Goal: Information Seeking & Learning: Check status

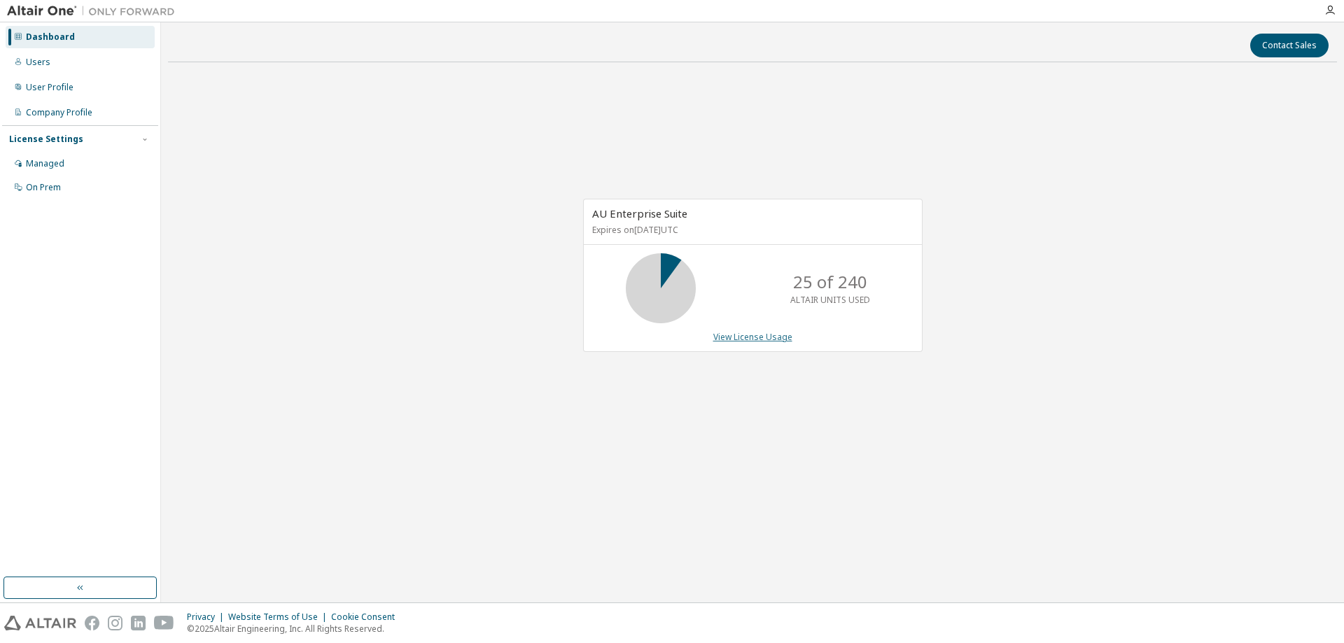
click at [726, 332] on link "View License Usage" at bounding box center [752, 337] width 79 height 12
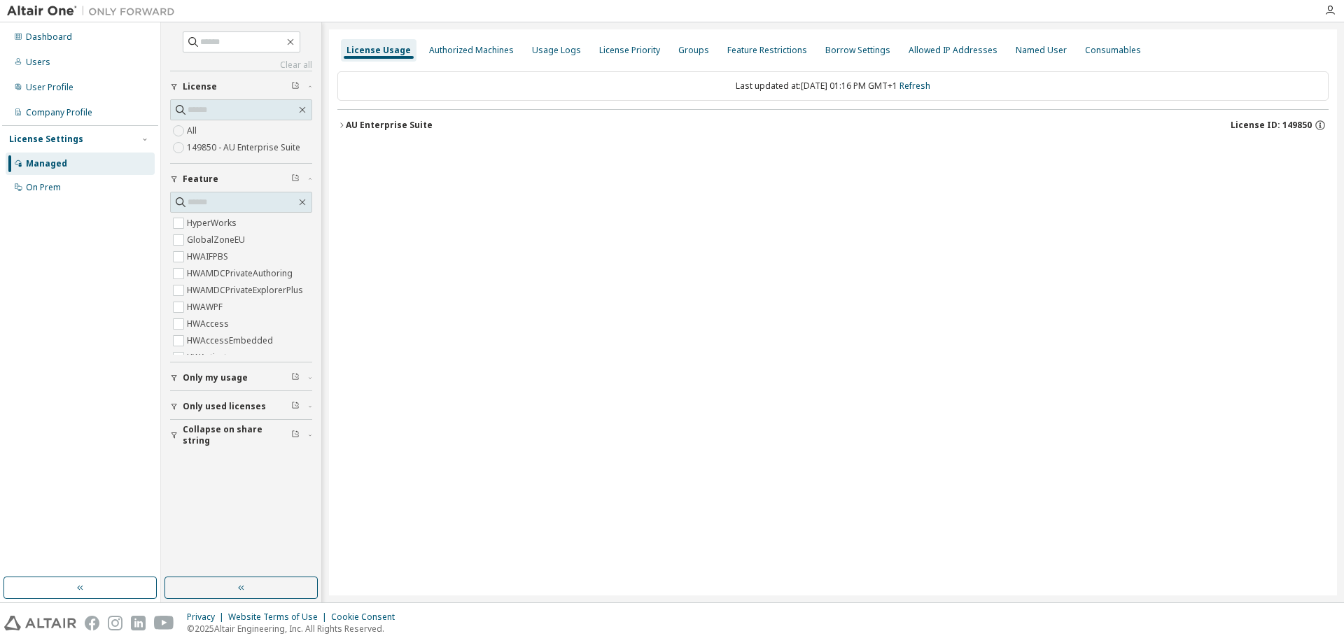
click at [635, 132] on button "AU Enterprise Suite License ID: 149850" at bounding box center [832, 125] width 991 height 31
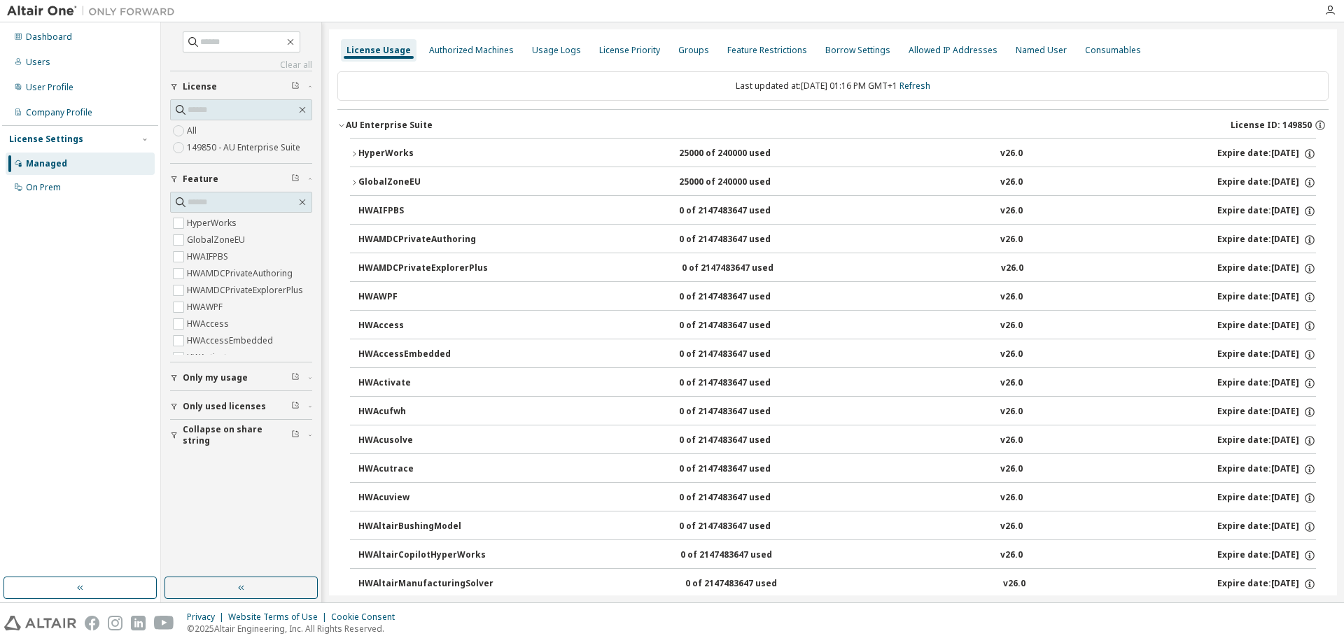
click at [976, 147] on button "HyperWorks 25000 of 240000 used v26.0 Expire date: [DATE]" at bounding box center [833, 154] width 966 height 31
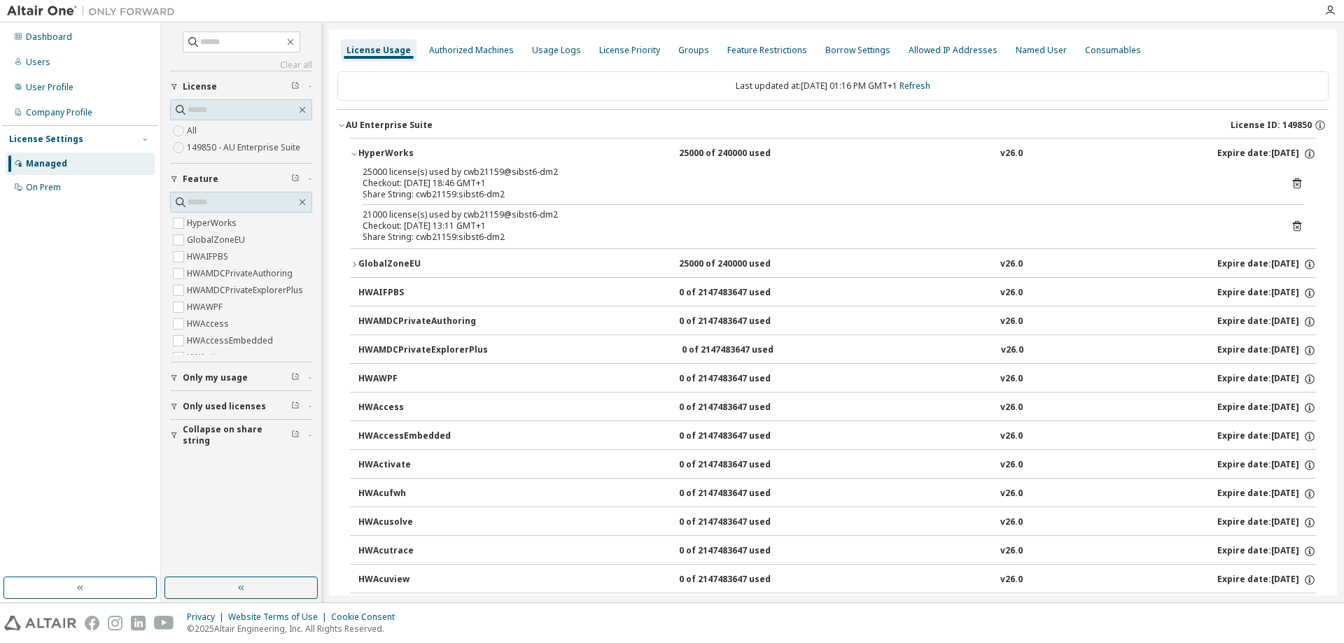
click at [1301, 187] on div "25000 license(s) used by cwb21159@sibst6-dm2 Checkout: [DATE] 18:46 GMT+1 Share…" at bounding box center [833, 208] width 966 height 82
click at [1293, 181] on icon at bounding box center [1297, 183] width 8 height 10
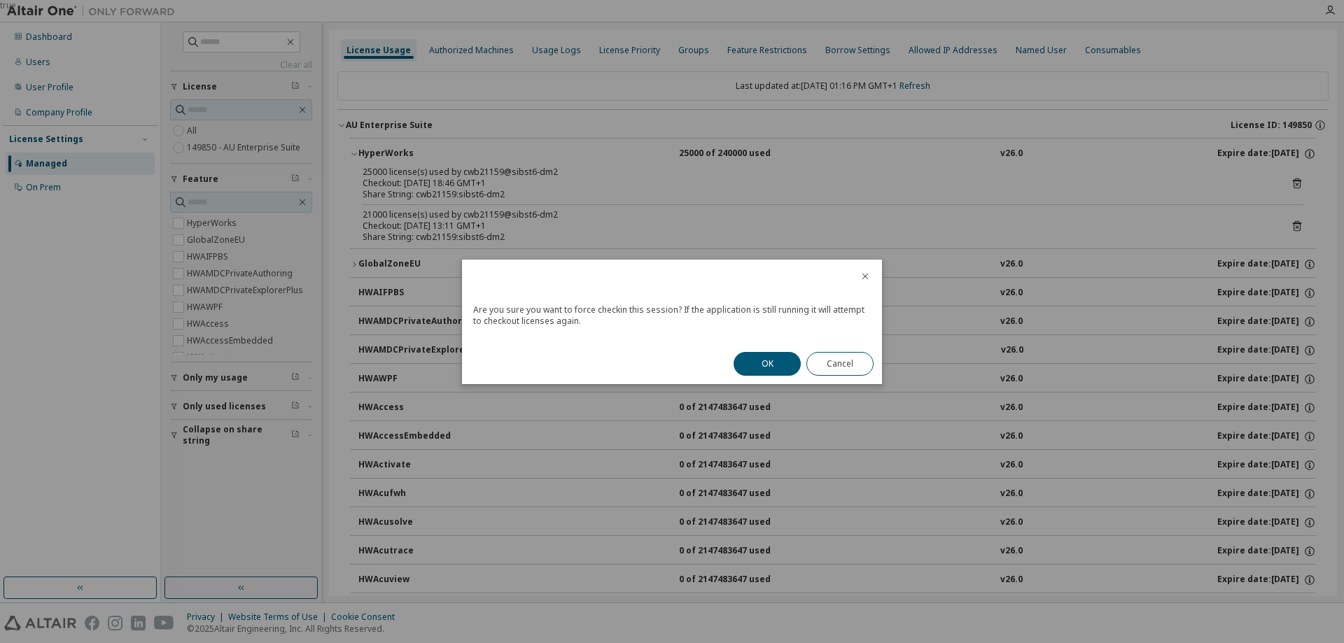
drag, startPoint x: 742, startPoint y: 396, endPoint x: 750, endPoint y: 360, distance: 36.7
click at [738, 393] on div "true" at bounding box center [672, 321] width 1344 height 643
click at [753, 356] on button "OK" at bounding box center [767, 364] width 67 height 24
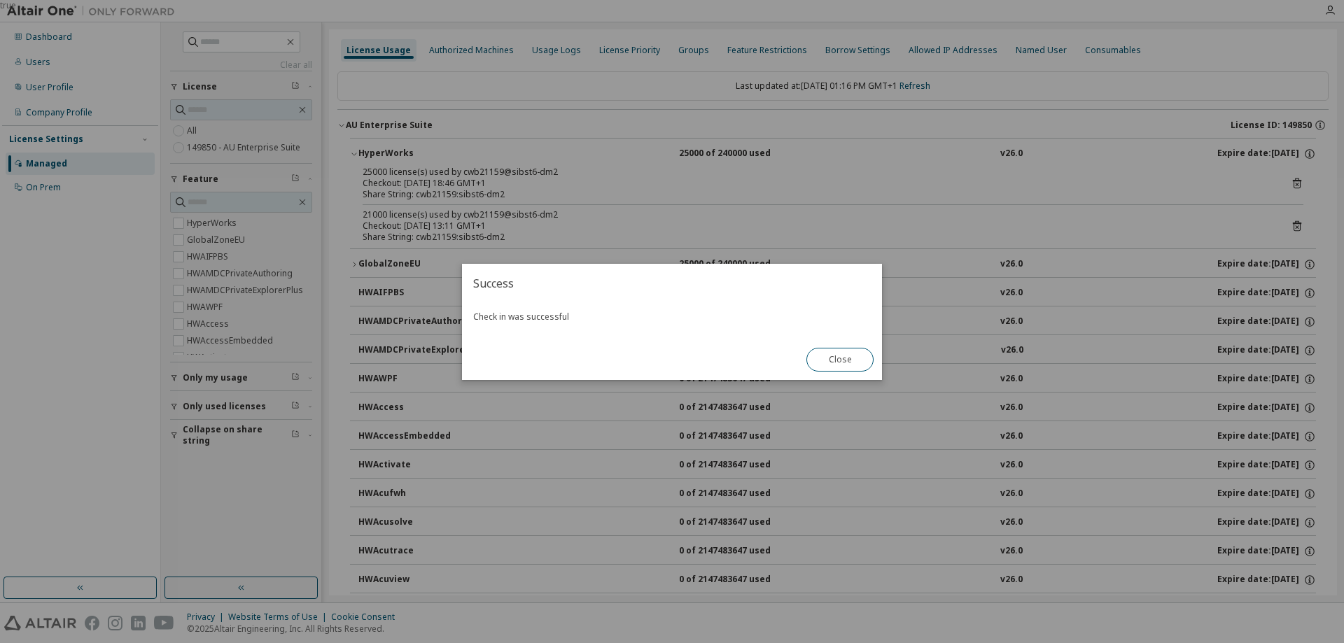
click at [1298, 182] on div "true" at bounding box center [672, 321] width 1344 height 643
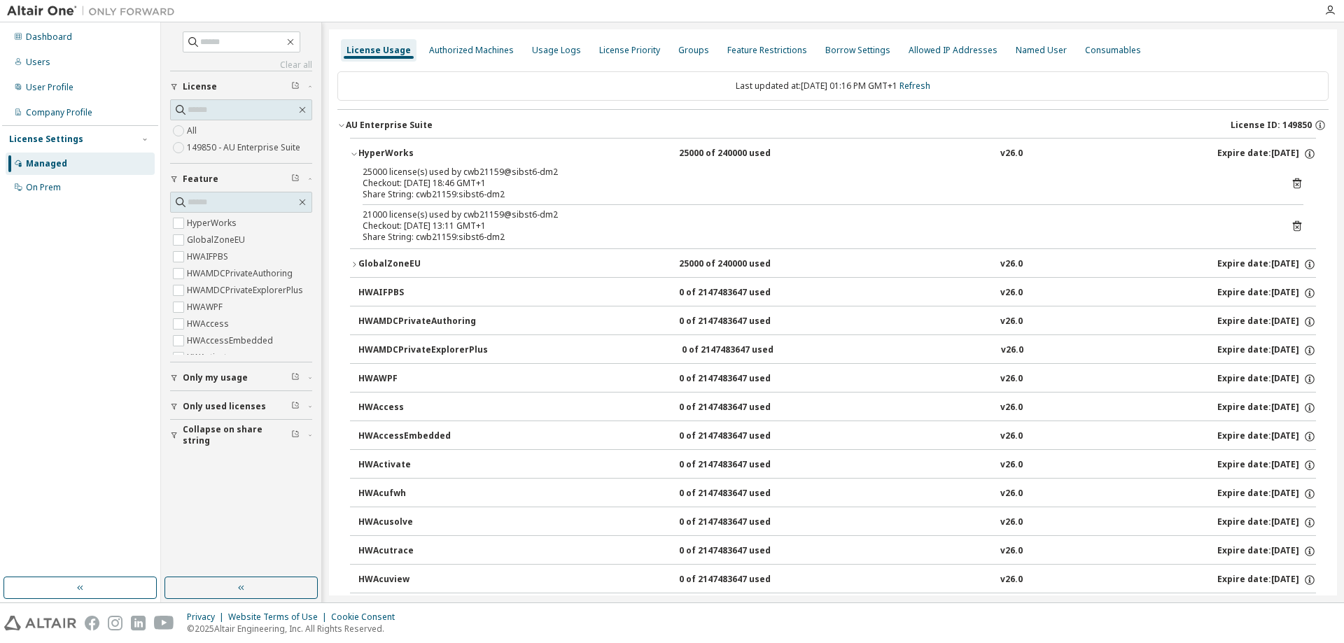
click at [1287, 227] on div "21000 license(s) used by cwb21159@sibst6-dm2 Checkout: [DATE] 13:11 GMT+1 Share…" at bounding box center [833, 226] width 941 height 34
click at [1291, 227] on icon at bounding box center [1297, 226] width 13 height 13
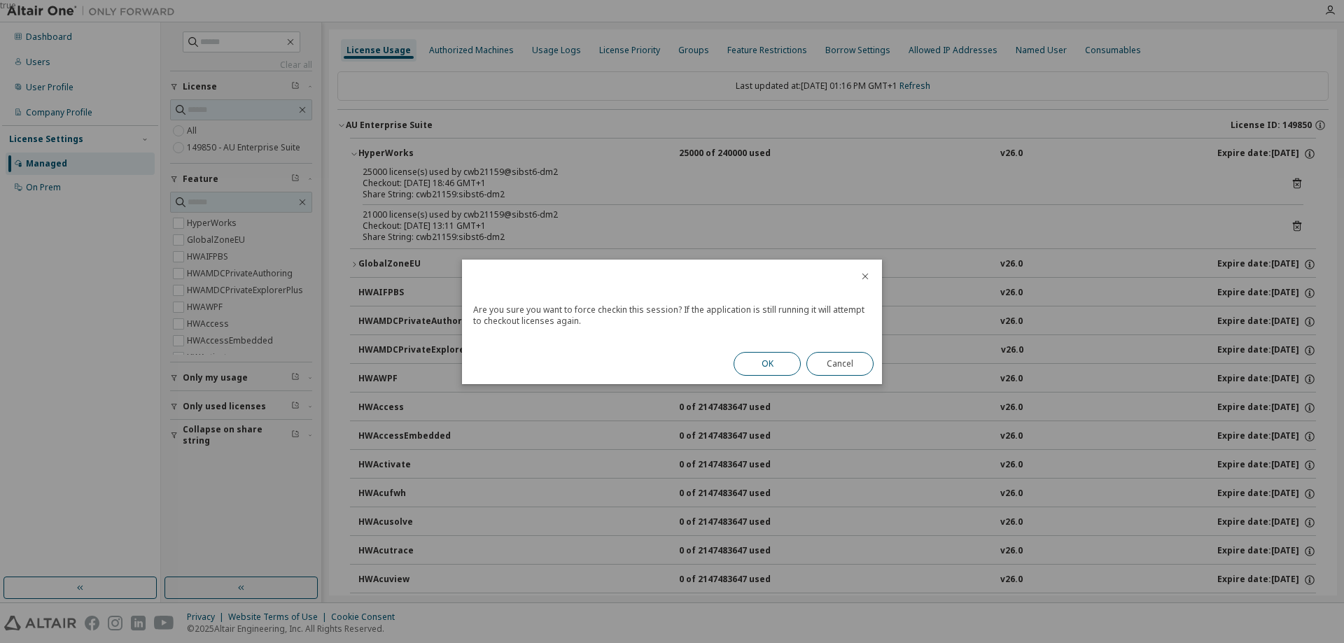
click at [766, 361] on button "OK" at bounding box center [767, 364] width 67 height 24
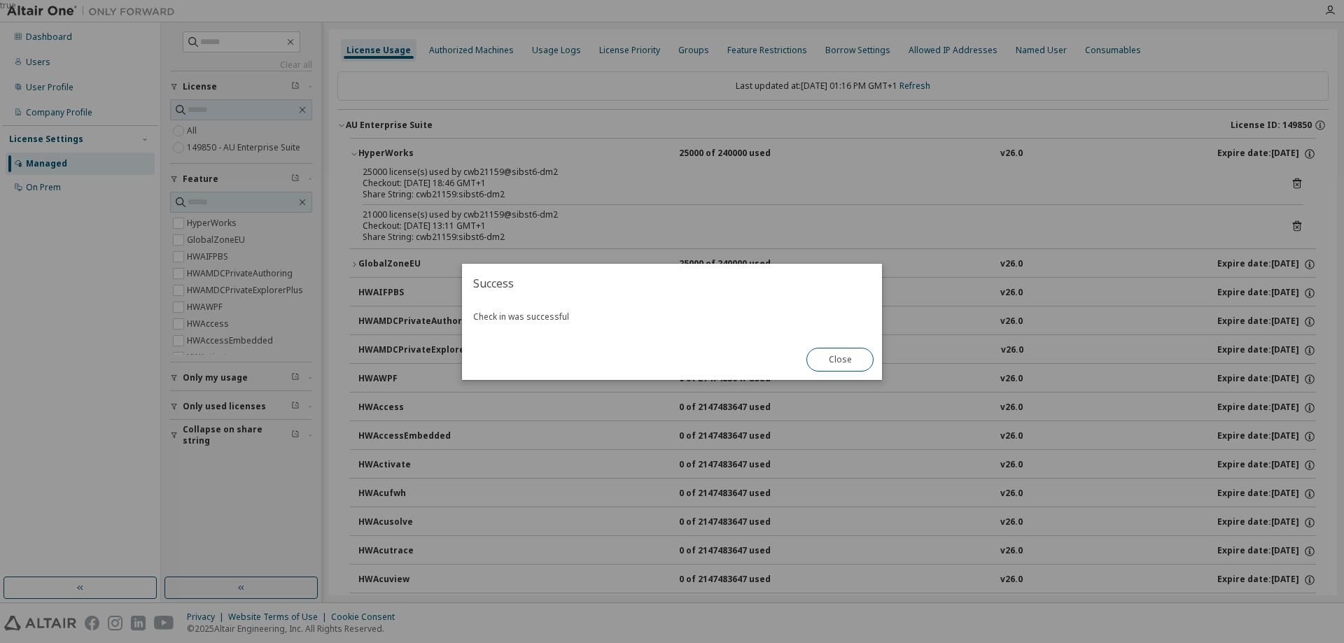
click at [821, 361] on button "Close" at bounding box center [839, 360] width 67 height 24
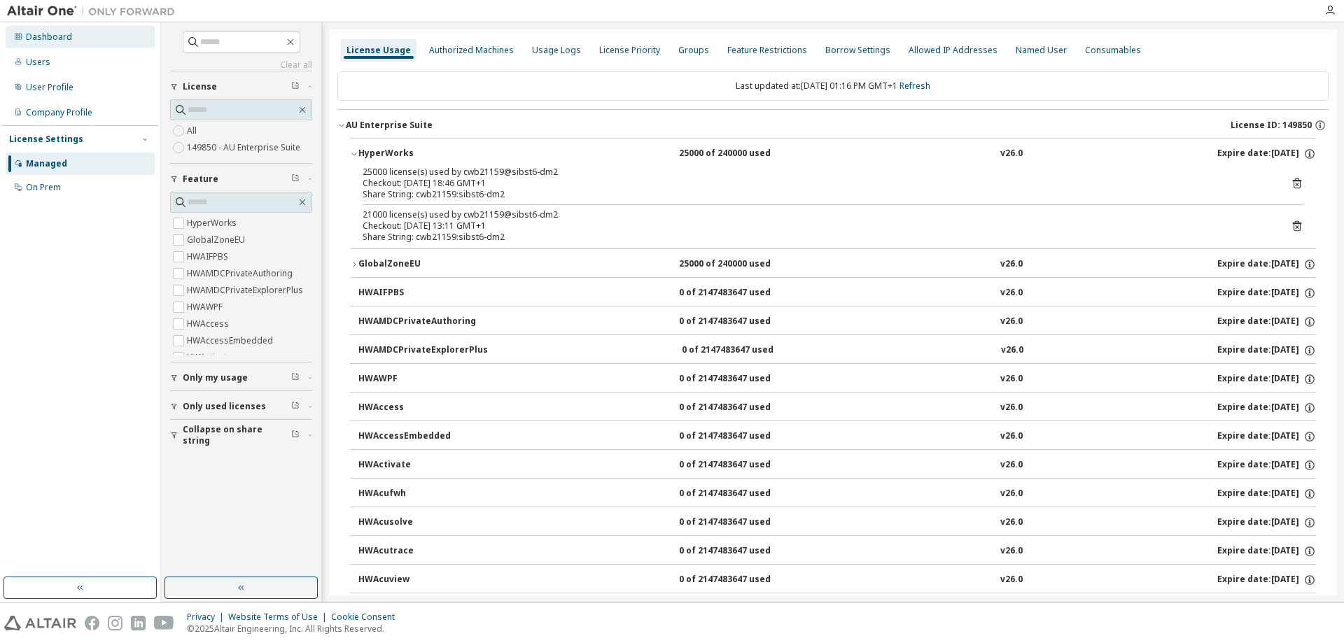
click at [98, 31] on div "Dashboard" at bounding box center [80, 37] width 149 height 22
